Goal: Communication & Community: Answer question/provide support

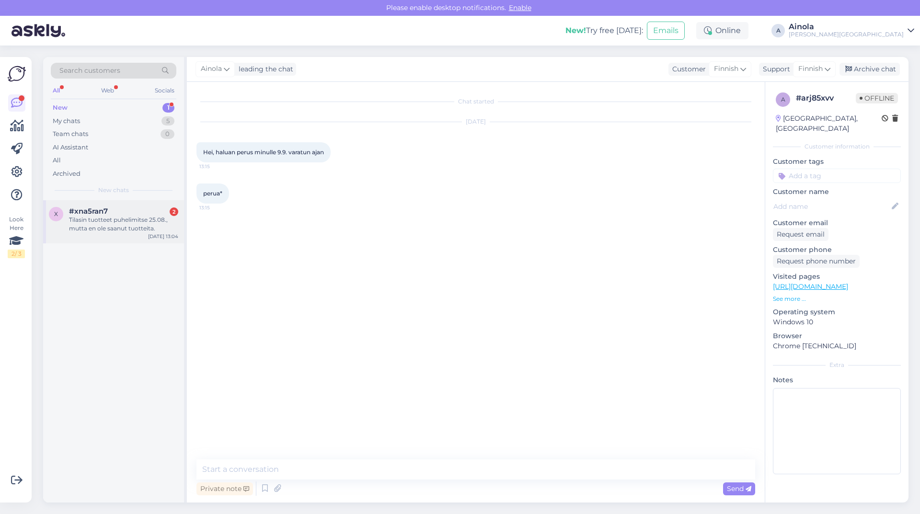
click at [116, 236] on div "x #xna5ran7 2 Tilasin tuotteet puhelimitse 25.08., mutta en ole saanut tuotteit…" at bounding box center [113, 221] width 141 height 43
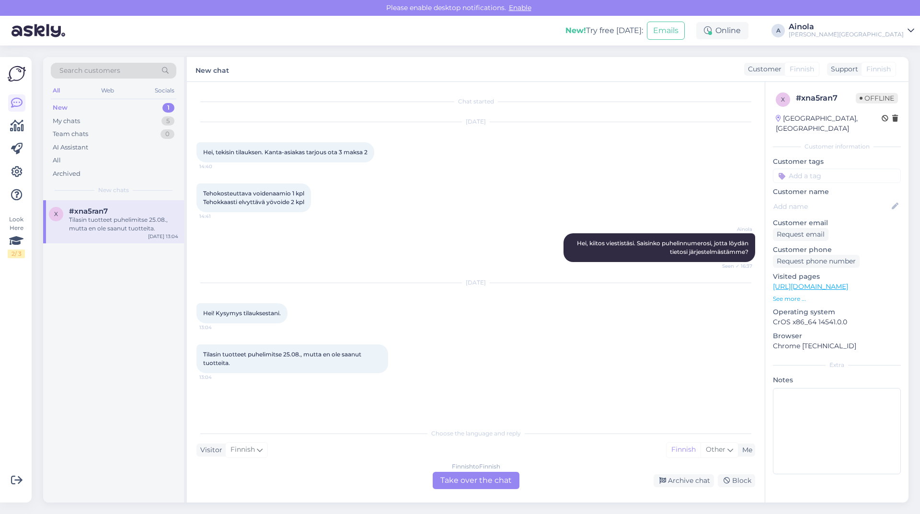
click at [466, 478] on div "Finnish to Finnish Take over the chat" at bounding box center [476, 480] width 87 height 17
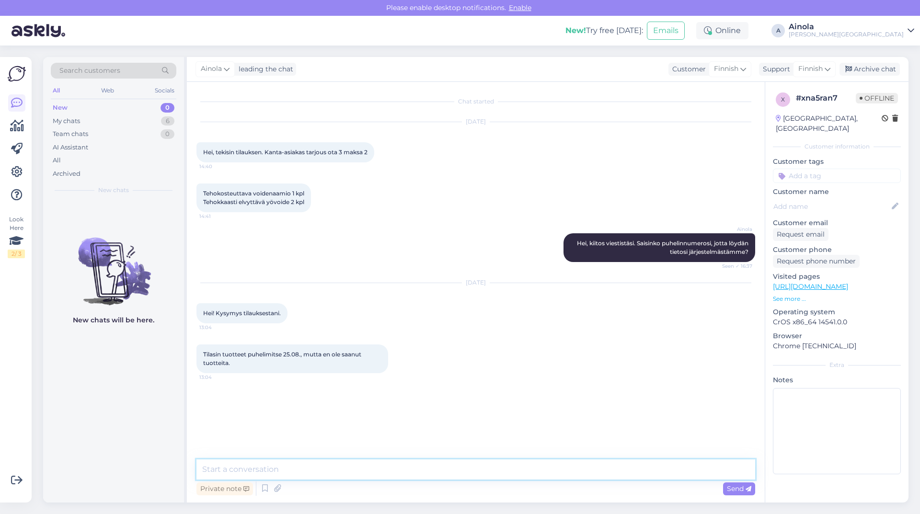
click at [308, 468] on textarea at bounding box center [475, 469] width 559 height 20
type textarea "Hei, kiitos viestistäsi. Saisinko puhelinnumerosi, jotta löydän tietosi järjest…"
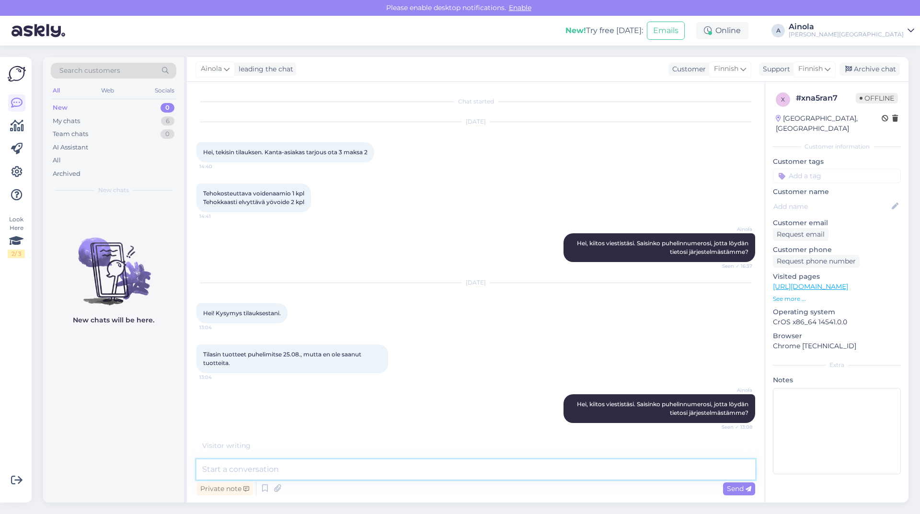
scroll to position [24, 0]
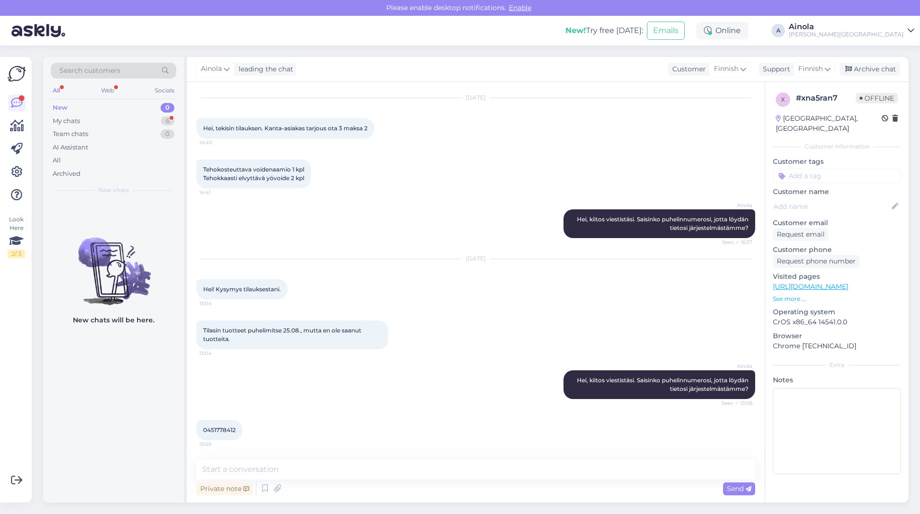
click at [117, 108] on div "New 0" at bounding box center [114, 107] width 126 height 13
drag, startPoint x: 236, startPoint y: 428, endPoint x: 197, endPoint y: 476, distance: 62.0
click at [199, 469] on div "Chat started [DATE] Hei, tekisin tilauksen. Kanta-asiakas tarjous ota 3 maksa 2…" at bounding box center [476, 292] width 578 height 421
click at [233, 428] on span "0451778412" at bounding box center [219, 429] width 33 height 7
click at [246, 432] on div at bounding box center [246, 430] width 9 height 20
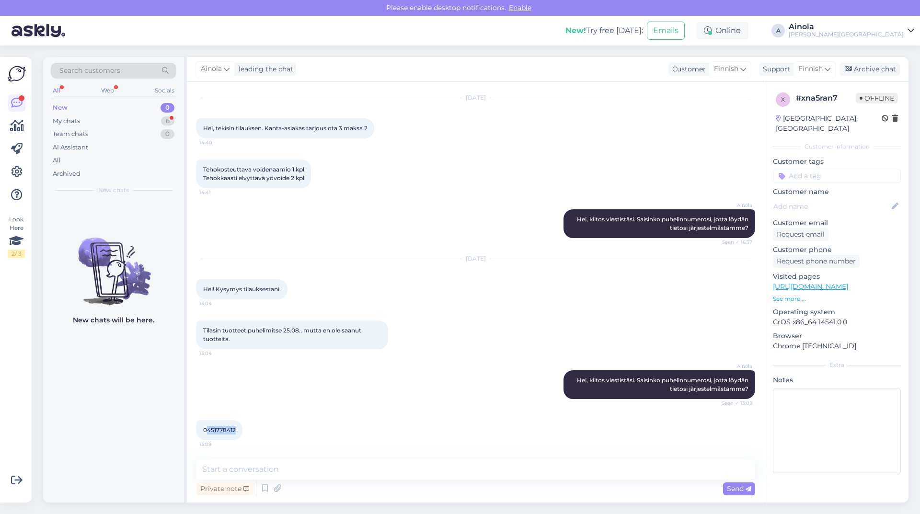
drag, startPoint x: 237, startPoint y: 430, endPoint x: 206, endPoint y: 431, distance: 30.7
click at [206, 431] on div "0451778412 13:09" at bounding box center [219, 430] width 46 height 20
copy span "451778412"
click at [284, 470] on textarea at bounding box center [475, 469] width 559 height 20
type textarea "Kiitos. Tuotteet on lähetetty teille 26.8."
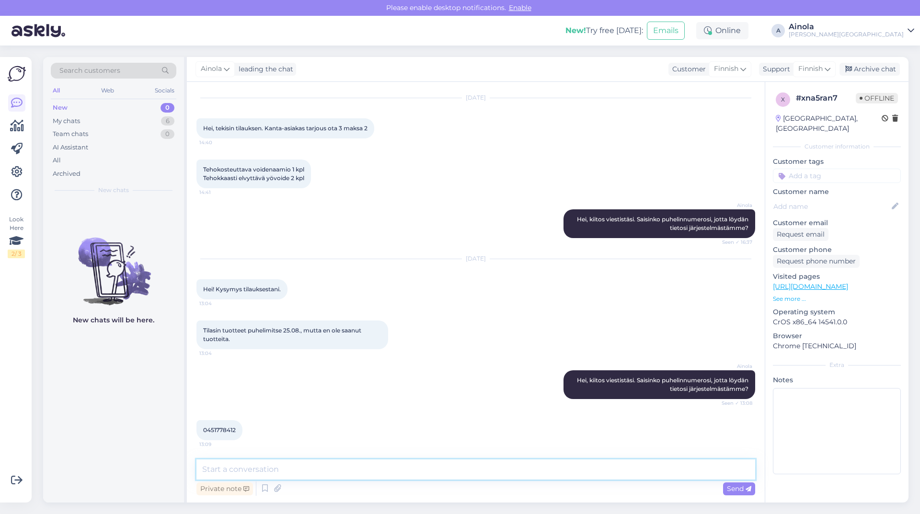
scroll to position [65, 0]
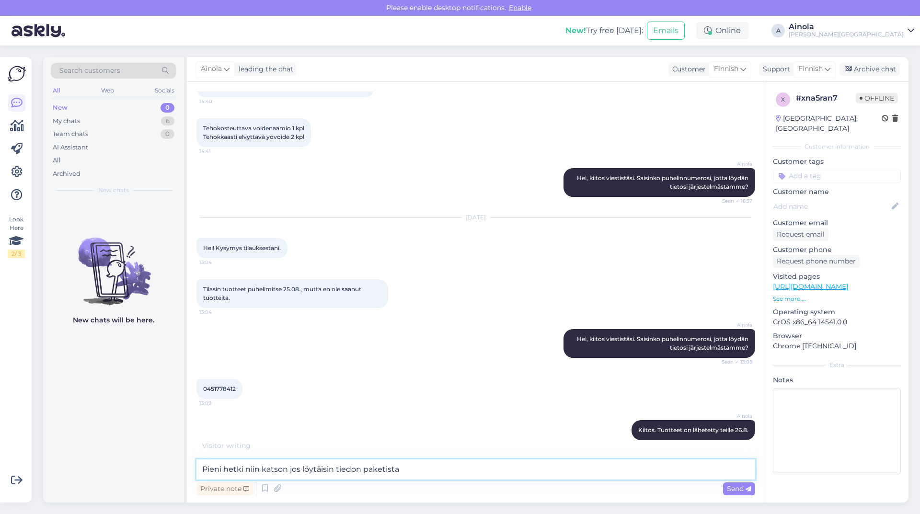
type textarea "Pieni hetki niin katson jos löytäisin tiedon paketista"
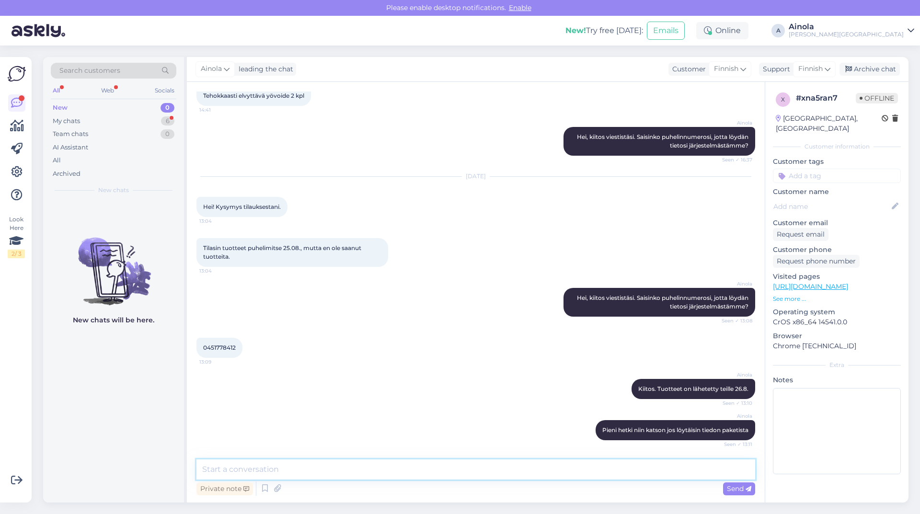
scroll to position [156, 0]
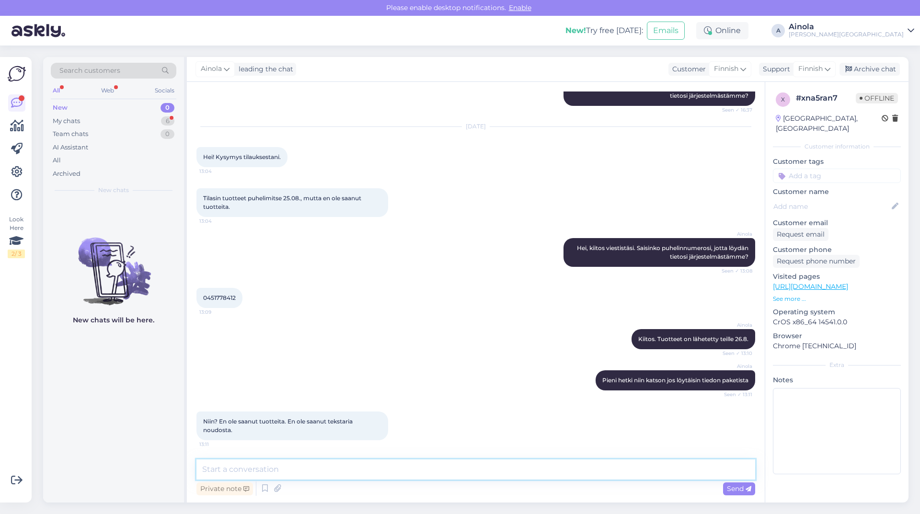
paste textarea "[URL][DOMAIN_NAME]"
type textarea "[URL][DOMAIN_NAME]"
click at [730, 487] on span "Send" at bounding box center [739, 488] width 24 height 9
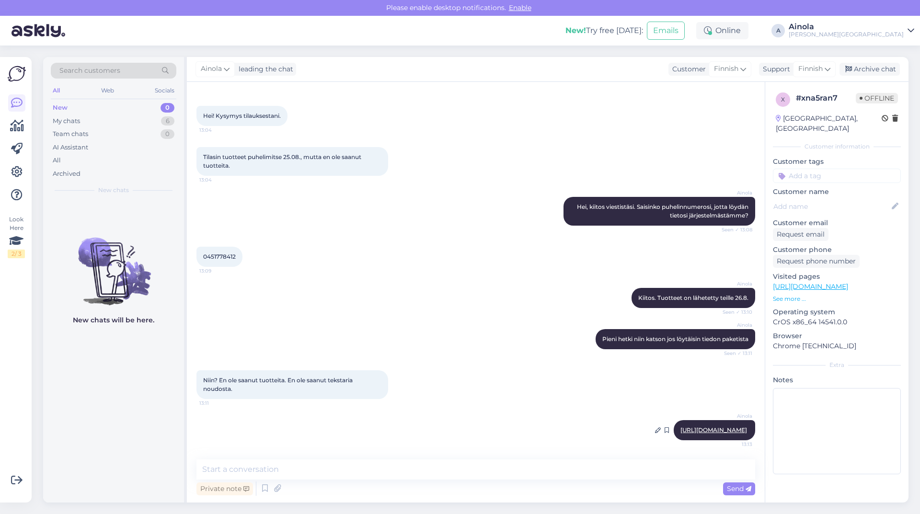
click at [680, 426] on link "[URL][DOMAIN_NAME]" at bounding box center [713, 429] width 67 height 7
click at [345, 467] on textarea at bounding box center [475, 469] width 559 height 20
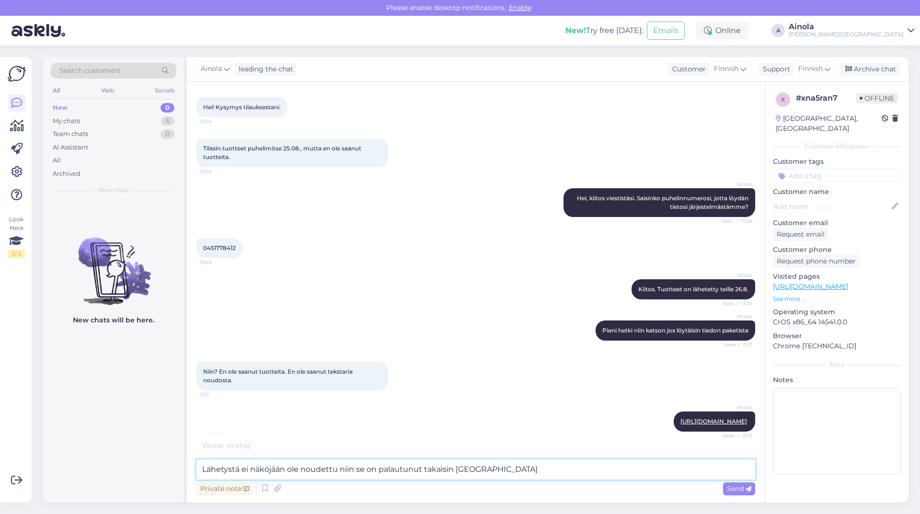
type textarea "Lähetystä ei näköjään ole noudettu niin se on palautunut takaisin [GEOGRAPHIC_D…"
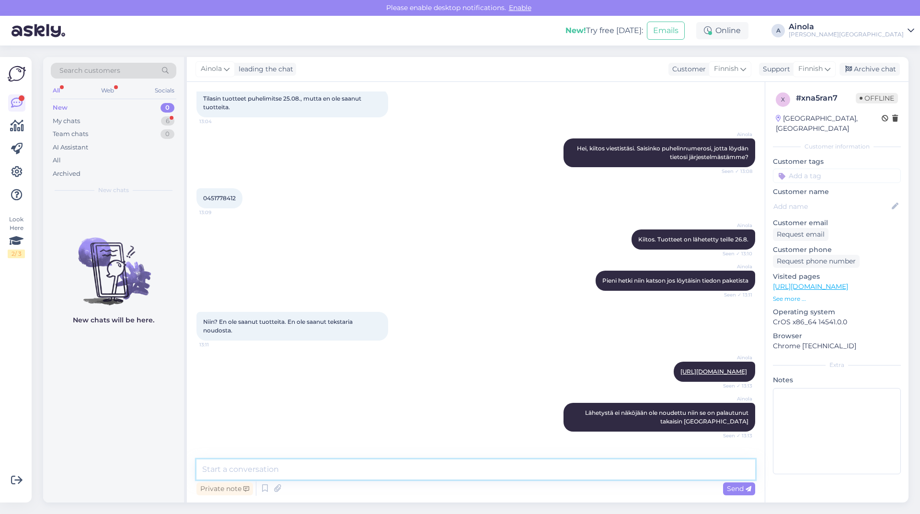
scroll to position [349, 0]
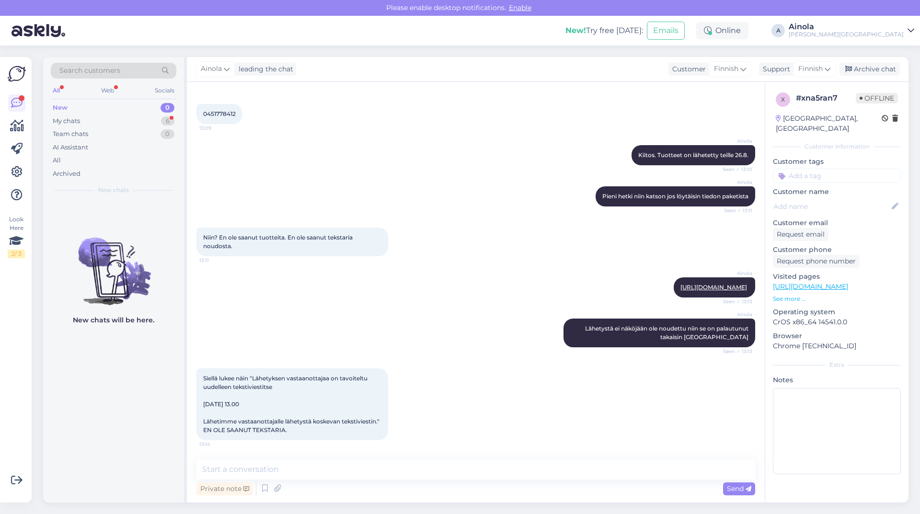
drag, startPoint x: 197, startPoint y: 431, endPoint x: 294, endPoint y: 443, distance: 97.5
click at [294, 443] on div "Siellä lukee näin "Lähetyksen vastaanottajaa on tavoiteltu uudelleen tekstivies…" at bounding box center [475, 404] width 559 height 93
click at [303, 466] on textarea at bounding box center [475, 469] width 559 height 20
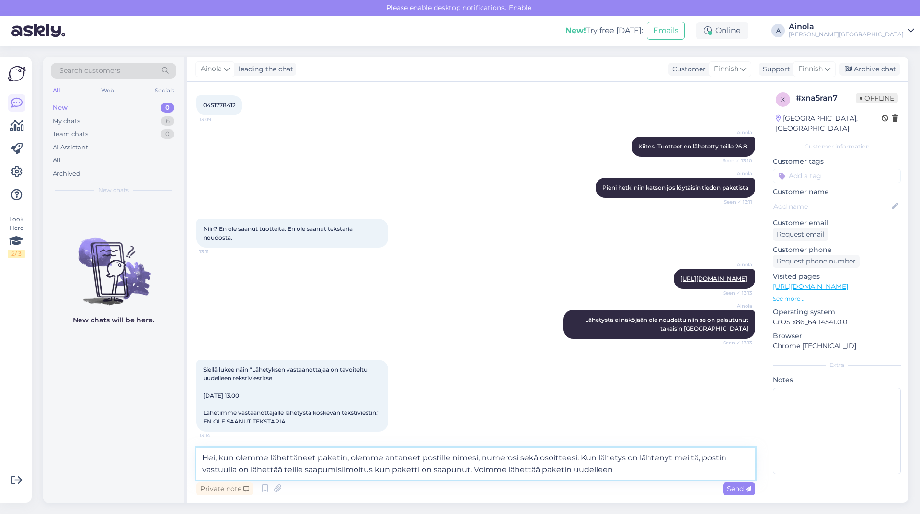
click at [541, 471] on textarea "Hei, kun olemme lähettäneet paketin, olemme antaneet postille nimesi, numerosi …" at bounding box center [475, 464] width 559 height 32
click at [645, 468] on textarea "Hei, kun olemme lähettäneet paketin, olemme antaneet postille nimesi, numerosi …" at bounding box center [475, 464] width 559 height 32
click at [508, 468] on textarea "Hei, kun olemme lähettäneet paketin, olemme antaneet postille nimesi, numerosi …" at bounding box center [475, 464] width 559 height 32
click at [542, 469] on textarea "Hei, kun olemme lähettäneet paketin, olemme antaneet postille nimesi, numerosi …" at bounding box center [475, 464] width 559 height 32
click at [539, 472] on textarea "Hei, kun olemme lähettäneet paketin, olemme antaneet postille nimesi, numerosi …" at bounding box center [475, 464] width 559 height 32
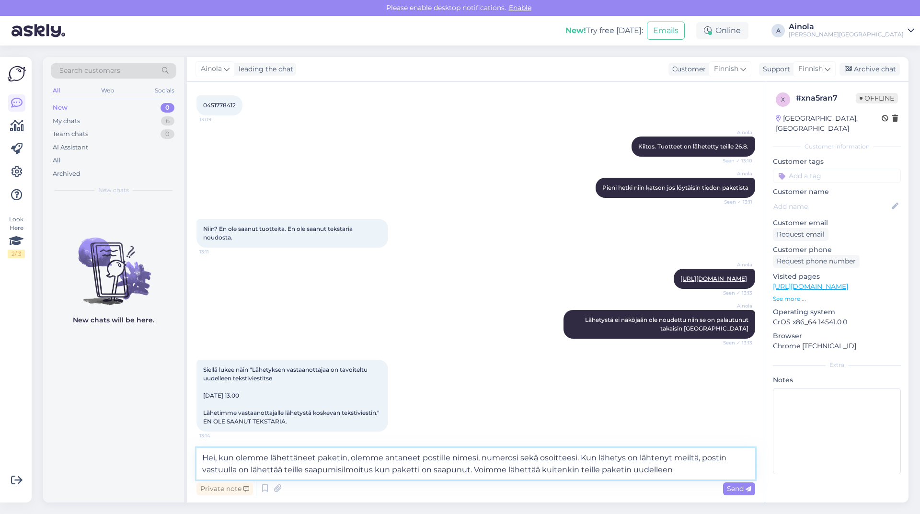
click at [600, 470] on textarea "Hei, kun olemme lähettäneet paketin, olemme antaneet postille nimesi, numerosi …" at bounding box center [475, 464] width 559 height 32
click at [608, 466] on textarea "Hei, kun olemme lähettäneet paketin, olemme antaneet postille nimesi, numerosi …" at bounding box center [475, 464] width 559 height 32
click at [667, 470] on textarea "Hei, kun olemme lähettäneet paketin, olemme antaneet postille nimesi, numerosi …" at bounding box center [475, 464] width 559 height 32
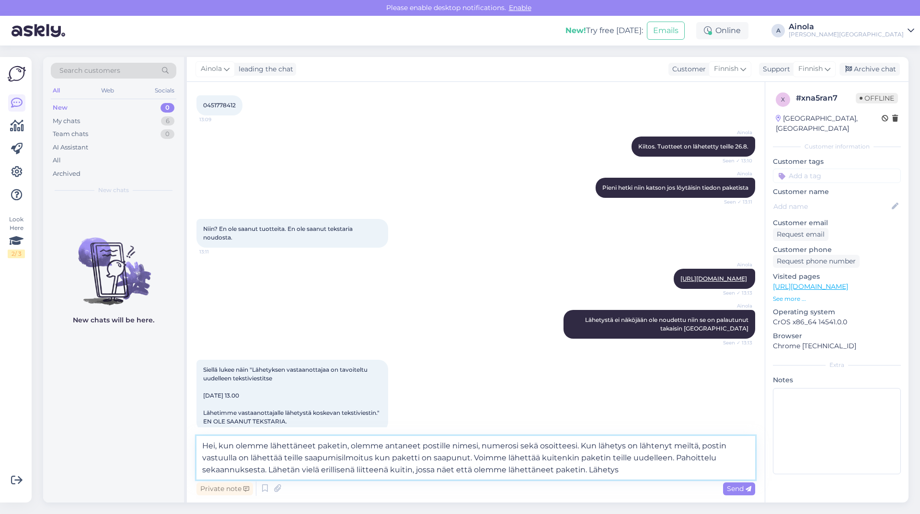
click at [714, 458] on textarea "Hei, kun olemme lähettäneet paketin, olemme antaneet postille nimesi, numerosi …" at bounding box center [475, 458] width 559 height 44
click at [688, 471] on textarea "Hei, kun olemme lähettäneet paketin, olemme antaneet postille nimesi, numerosi …" at bounding box center [475, 458] width 559 height 44
click at [672, 459] on textarea "Hei, kun olemme lähettäneet paketin, olemme antaneet postille nimesi, numerosi …" at bounding box center [475, 458] width 559 height 44
click at [657, 477] on textarea "Hei, kun olemme lähettäneet paketin, olemme antaneet postille nimesi, numerosi …" at bounding box center [475, 458] width 559 height 44
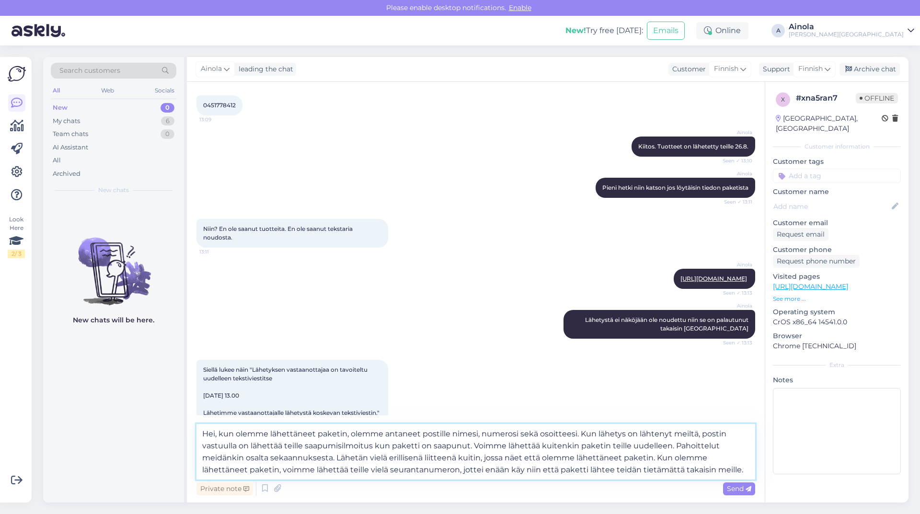
click at [654, 459] on textarea "Hei, kun olemme lähettäneet paketin, olemme antaneet postille nimesi, numerosi …" at bounding box center [475, 452] width 559 height 56
click at [741, 469] on textarea "Hei, kun olemme lähettäneet paketin, olemme antaneet postille nimesi, numerosi …" at bounding box center [475, 452] width 559 height 56
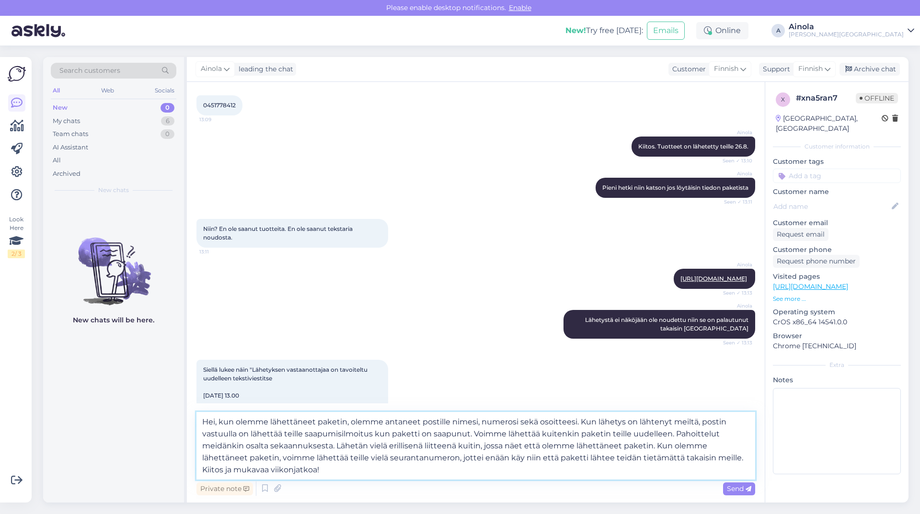
click at [652, 448] on textarea "Hei, kun olemme lähettäneet paketin, olemme antaneet postille nimesi, numerosi …" at bounding box center [475, 446] width 559 height 68
click at [708, 445] on textarea "Hei, kun olemme lähettäneet paketin, olemme antaneet postille nimesi, numerosi …" at bounding box center [475, 446] width 559 height 68
click at [376, 470] on textarea "Hei, kun olemme lähettäneet paketin, olemme antaneet postille nimesi, numerosi …" at bounding box center [475, 446] width 559 height 68
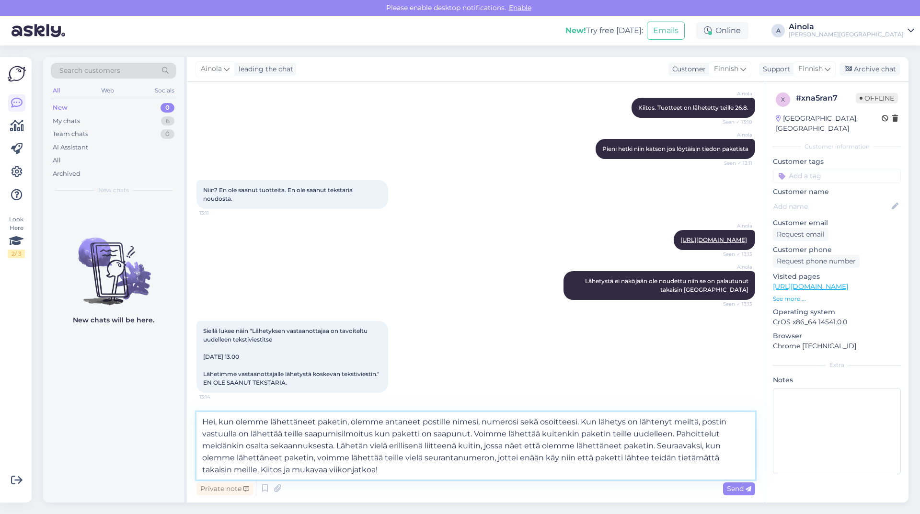
type textarea "Hei, kun olemme lähettäneet paketin, olemme antaneet postille nimesi, numerosi …"
click at [740, 492] on span "Send" at bounding box center [739, 488] width 24 height 9
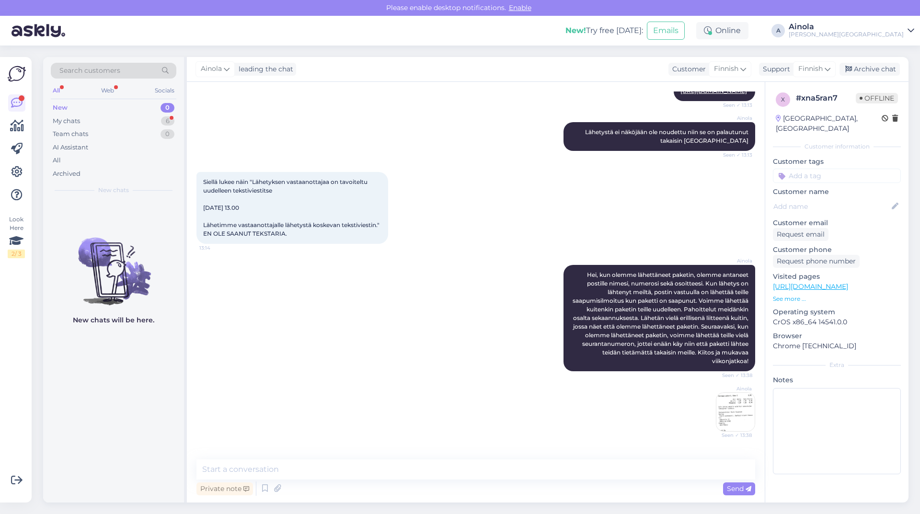
scroll to position [628, 0]
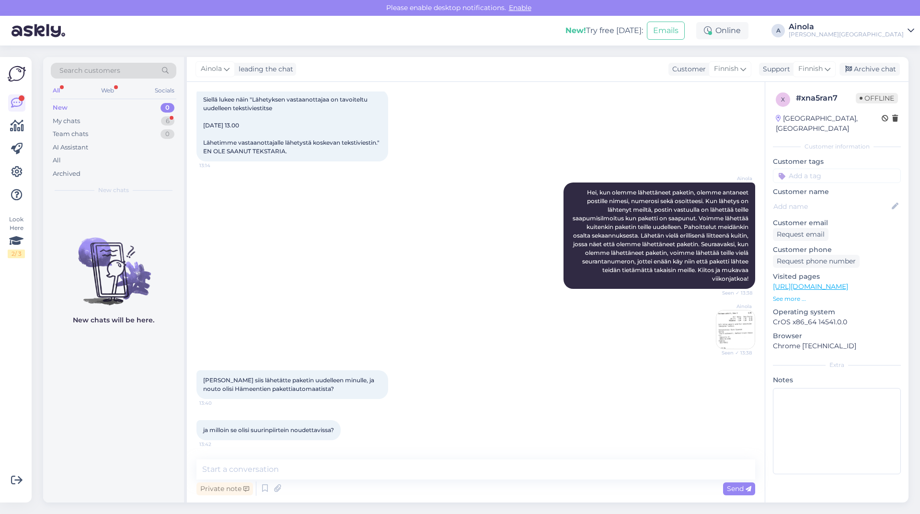
click at [734, 332] on img at bounding box center [735, 329] width 38 height 38
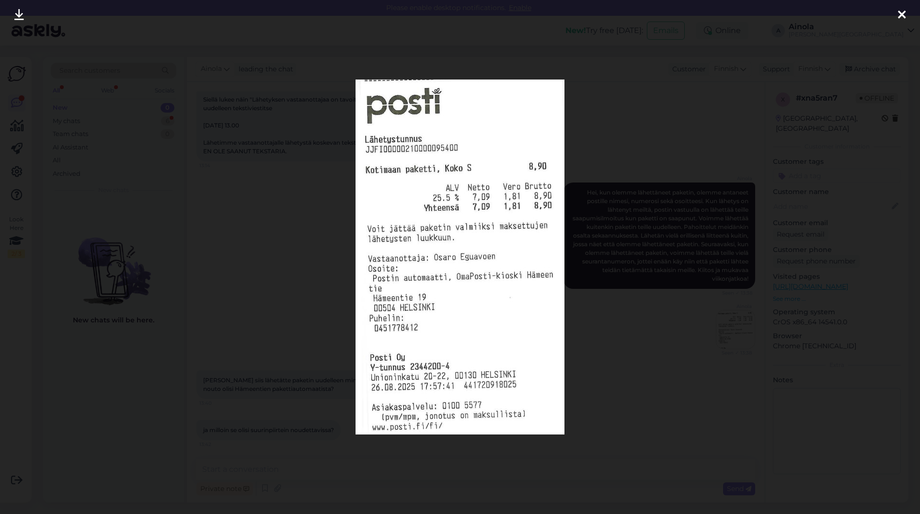
click at [897, 12] on div at bounding box center [901, 15] width 19 height 30
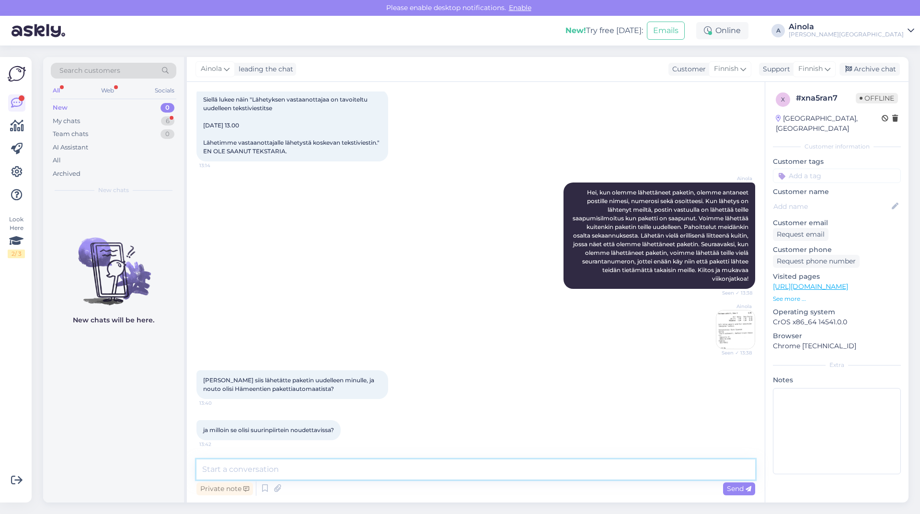
click at [255, 467] on textarea at bounding box center [475, 469] width 559 height 20
type textarea "Kyllä, lähetämme paketin huomenna uudestaan matkaan joten luultavasti ensiviiko…"
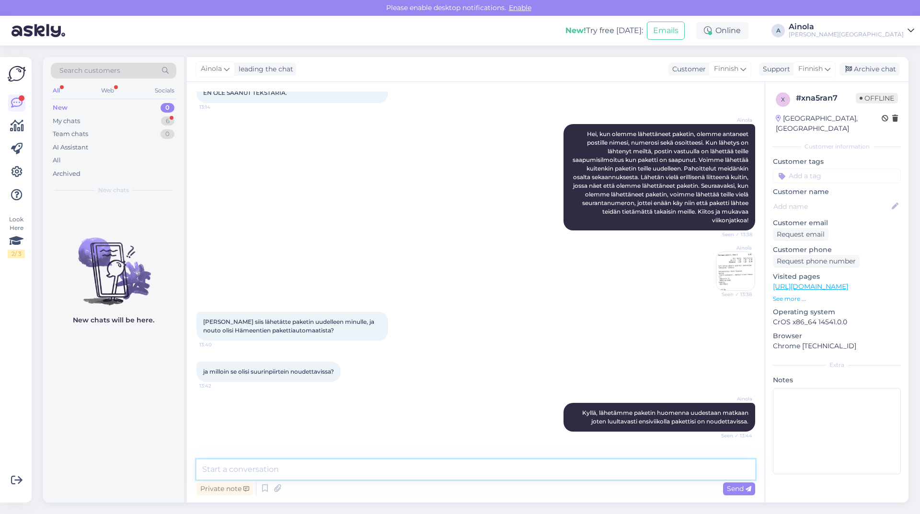
scroll to position [719, 0]
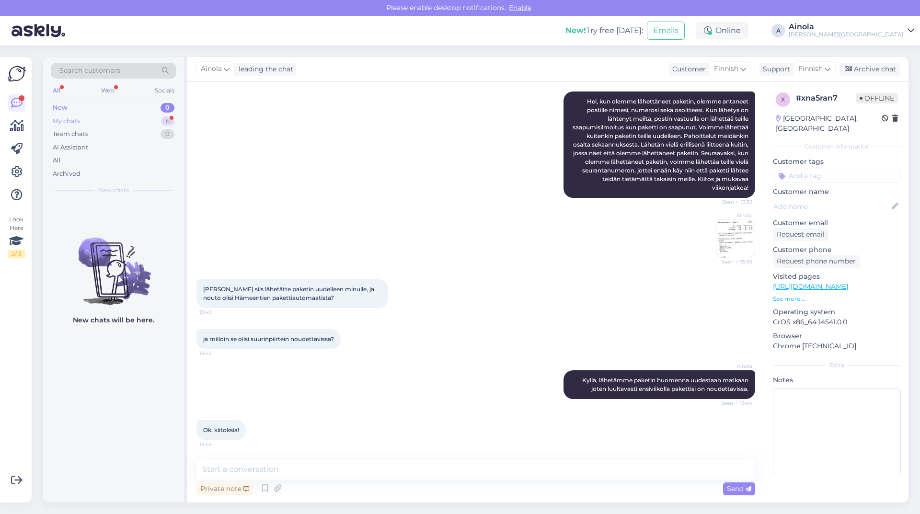
click at [164, 117] on div "6" at bounding box center [167, 121] width 13 height 10
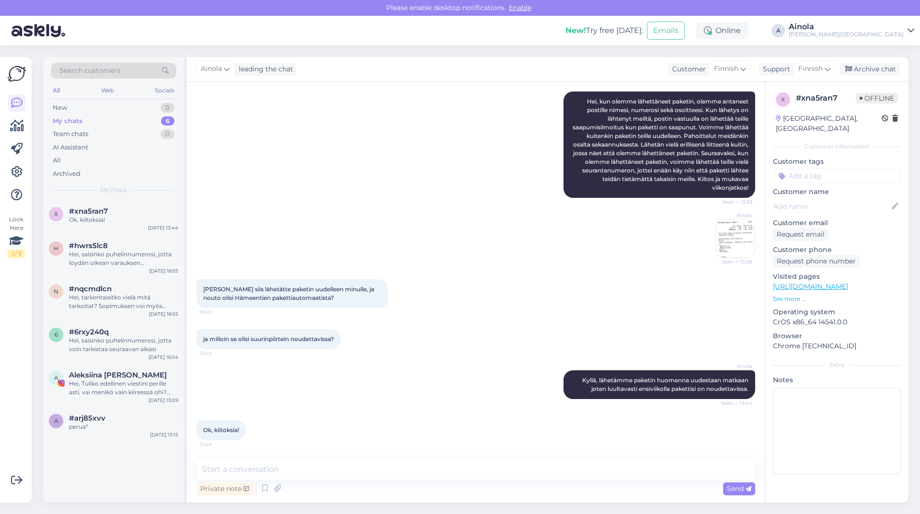
click at [167, 120] on div "6" at bounding box center [167, 121] width 13 height 10
click at [137, 388] on div "Hei, Tuliko edellinen viestini perille asti, vai menikö vain kiireessä ohi? Yst…" at bounding box center [123, 387] width 109 height 17
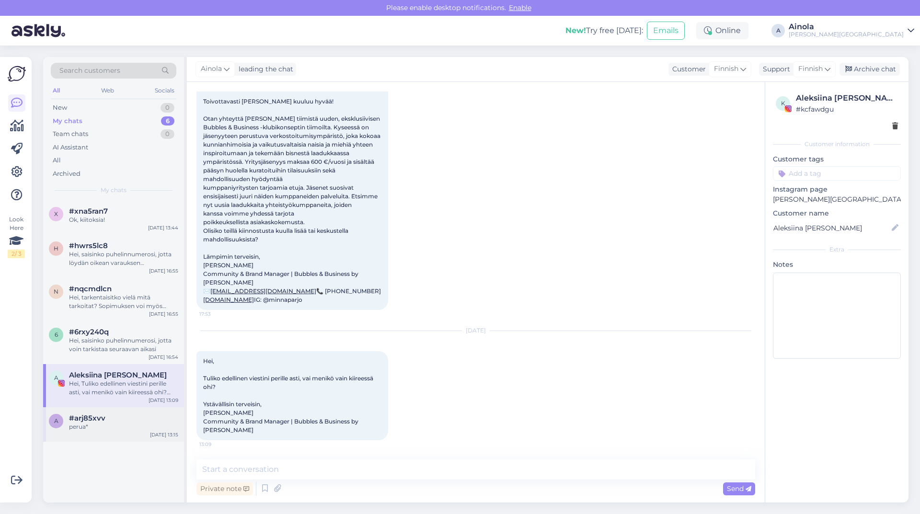
click at [122, 422] on div "#arj85xvv" at bounding box center [123, 418] width 109 height 9
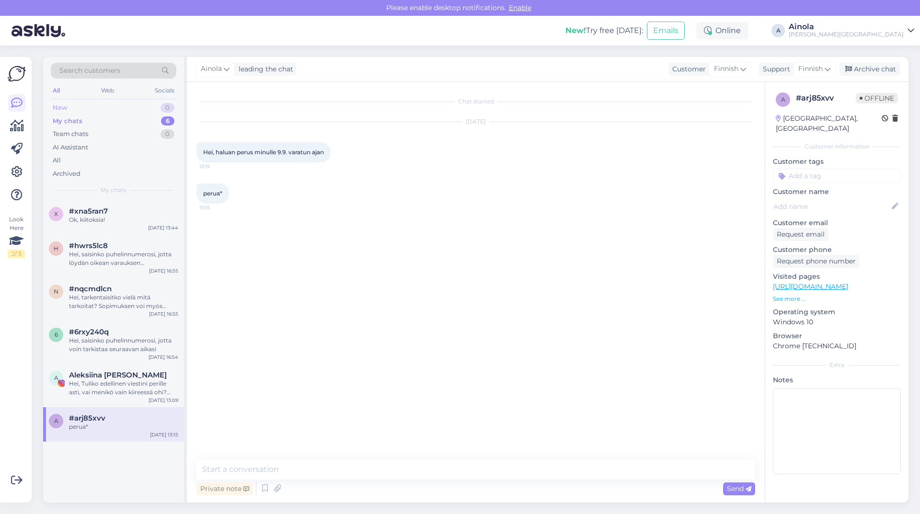
click at [165, 102] on div "New 0" at bounding box center [114, 107] width 126 height 13
